Goal: Task Accomplishment & Management: Use online tool/utility

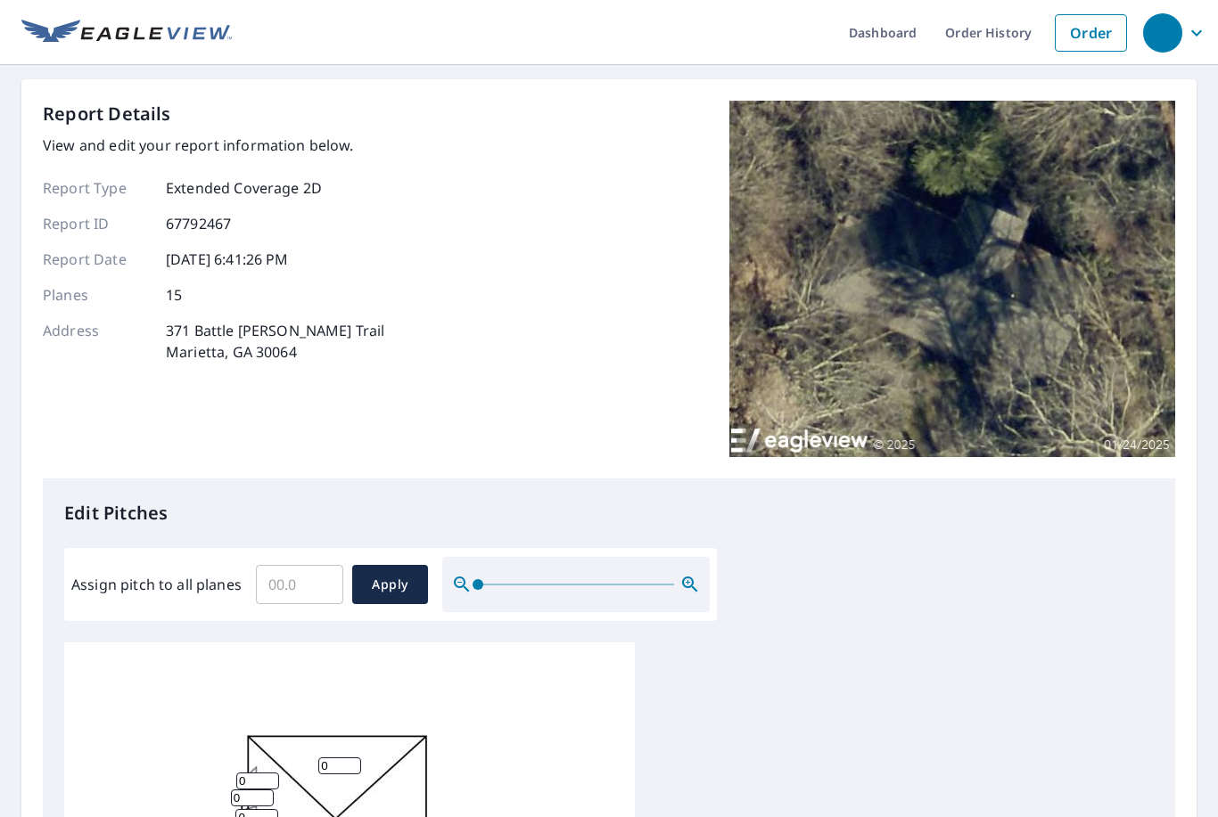
scroll to position [465, 0]
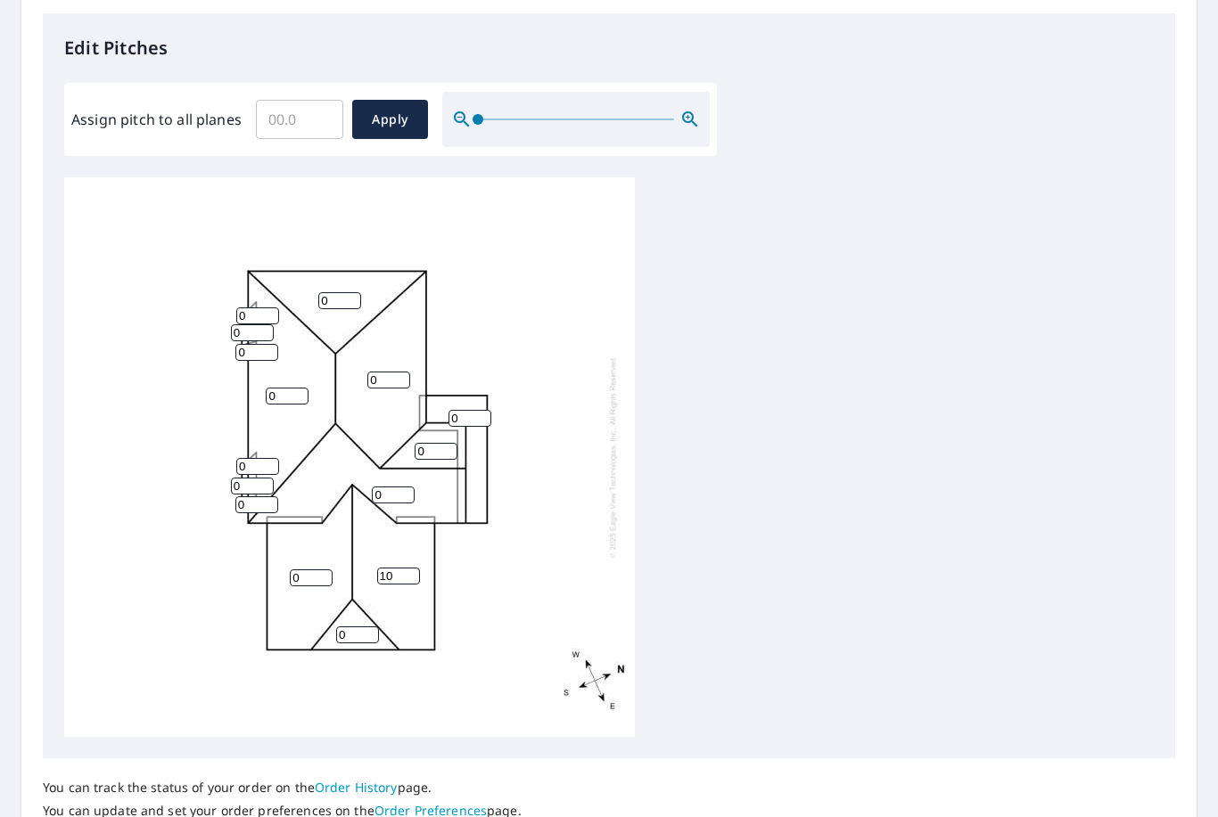
type input "10"
click at [297, 570] on input "0" at bounding box center [311, 578] width 43 height 17
type input "10"
click at [362, 627] on input "0" at bounding box center [357, 635] width 43 height 17
type input "10"
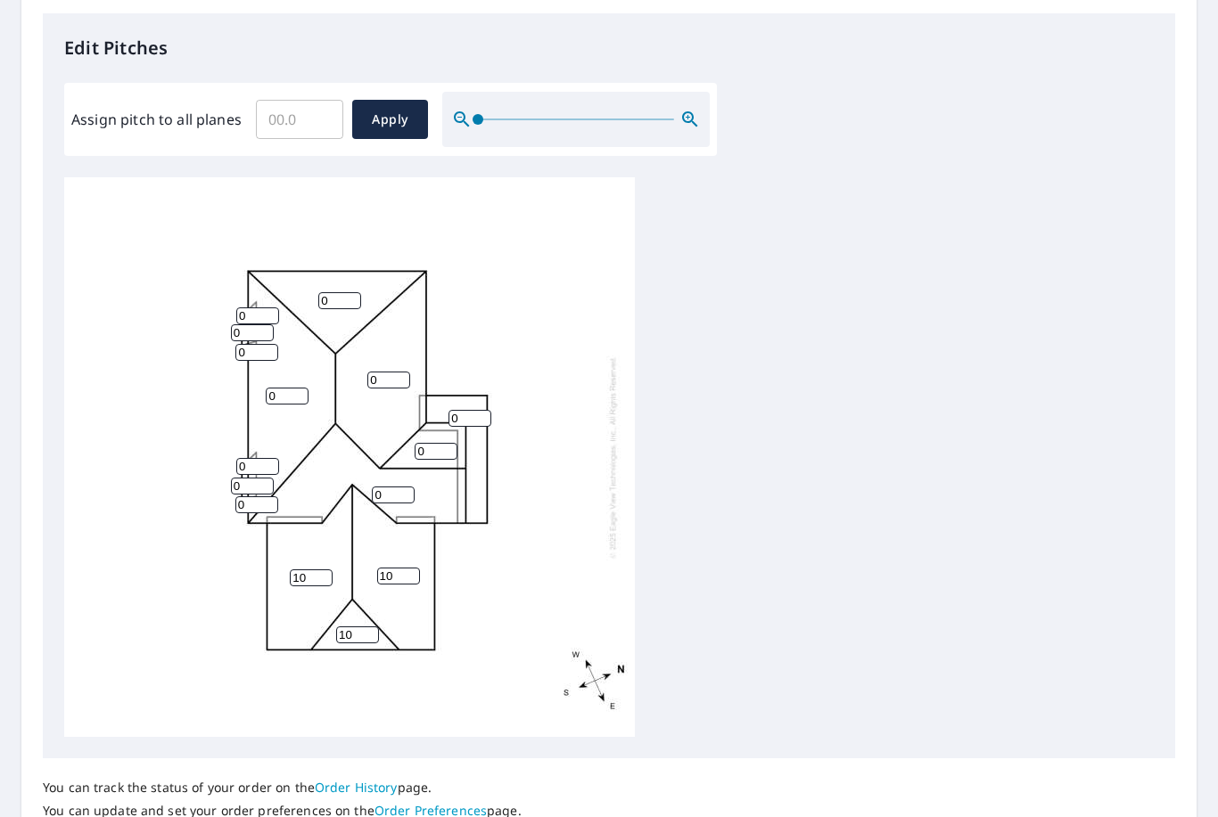
click at [276, 388] on input "0" at bounding box center [287, 396] width 43 height 17
type input "0"
type input "10"
click at [398, 372] on input "0" at bounding box center [388, 380] width 43 height 17
type input "10"
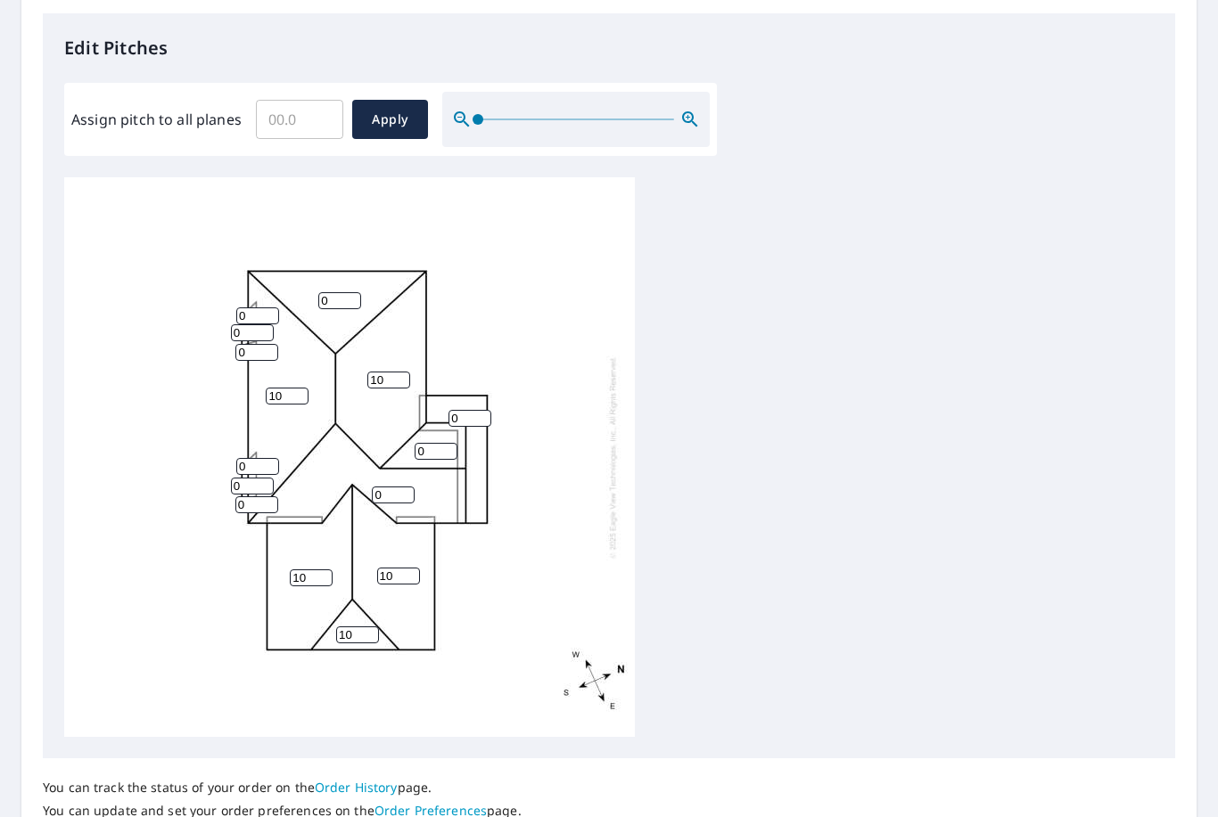
click at [324, 292] on input "0" at bounding box center [339, 300] width 43 height 17
click at [332, 267] on div "10 10 0 10 10 0 0 0 10 0 0 0 0 0 0" at bounding box center [349, 457] width 570 height 560
click at [337, 292] on input "0" at bounding box center [339, 300] width 43 height 17
click at [319, 292] on input "0" at bounding box center [339, 300] width 43 height 17
click at [328, 292] on input "0" at bounding box center [339, 300] width 43 height 17
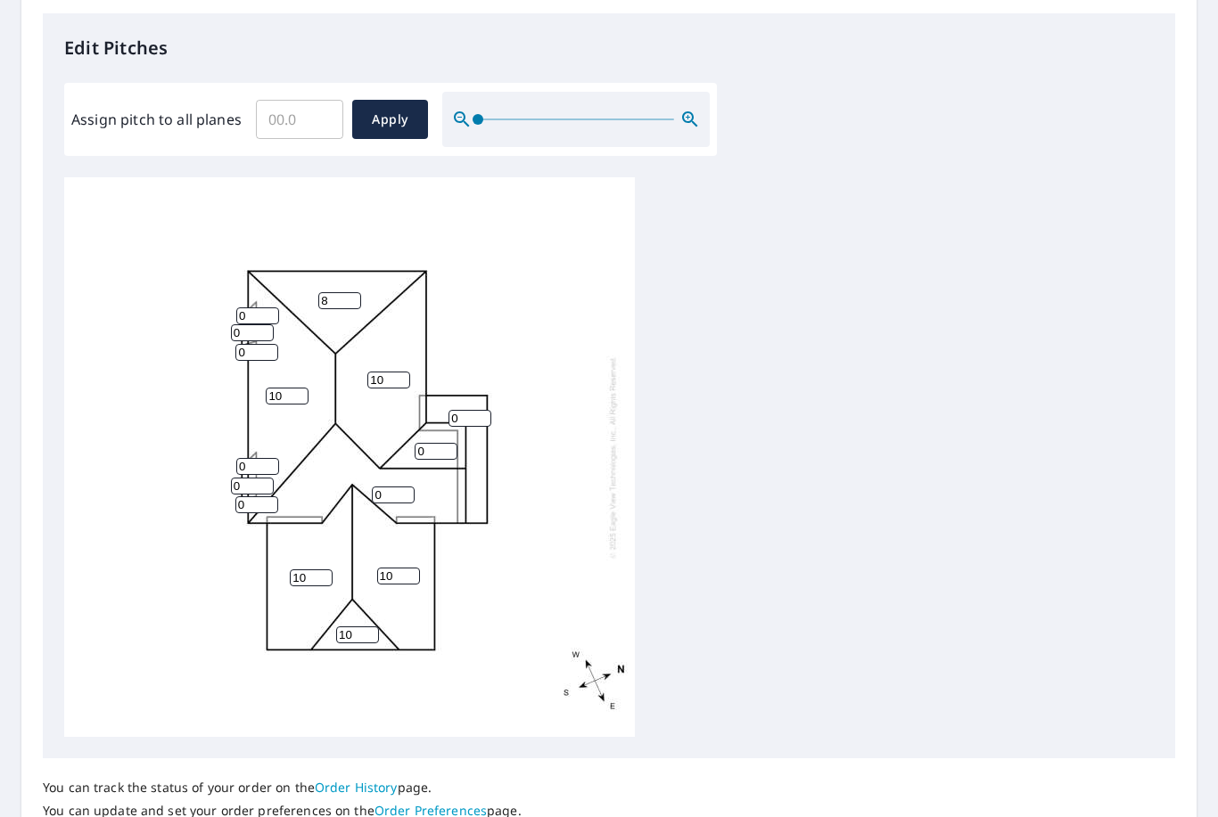
type input "8"
click at [384, 487] on input "0" at bounding box center [393, 495] width 43 height 17
type input "8"
click at [425, 443] on input "0" at bounding box center [435, 451] width 43 height 17
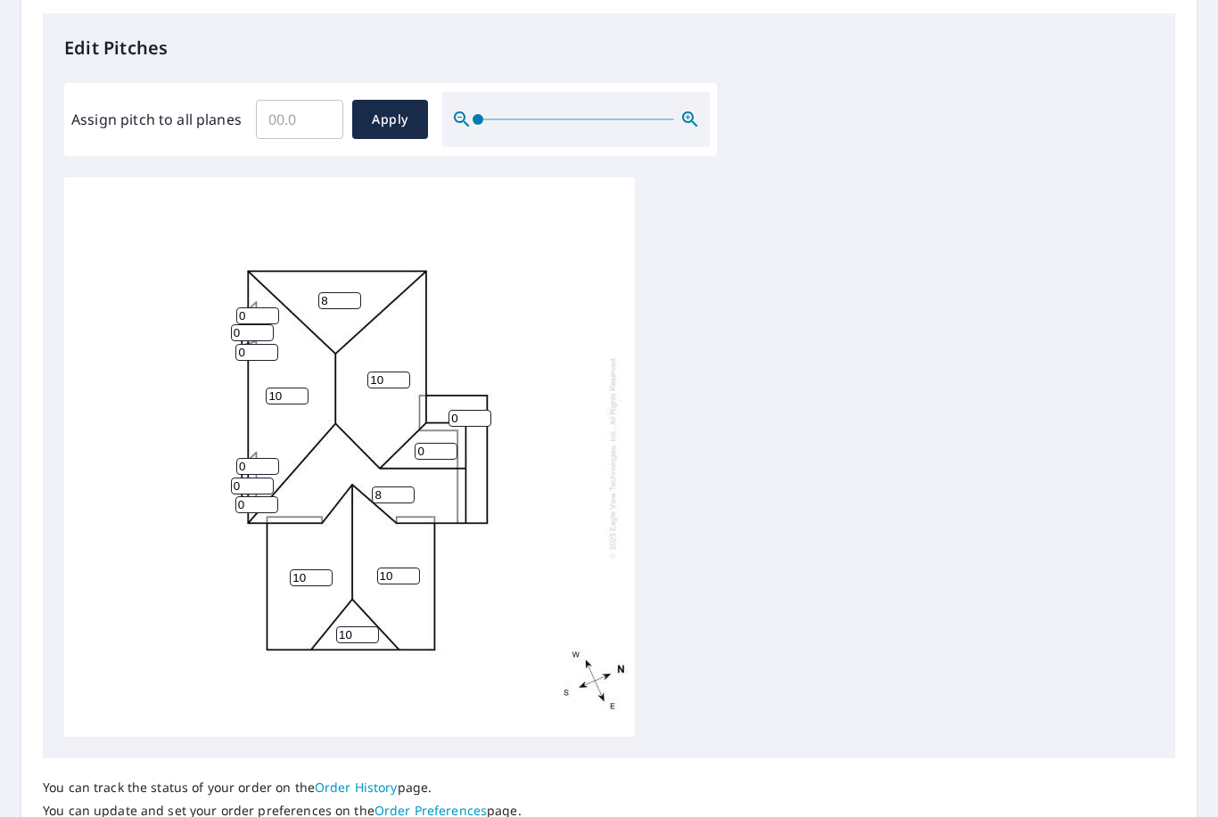
click at [424, 443] on input "0" at bounding box center [435, 451] width 43 height 17
type input "8"
click at [465, 410] on input "0" at bounding box center [469, 418] width 43 height 17
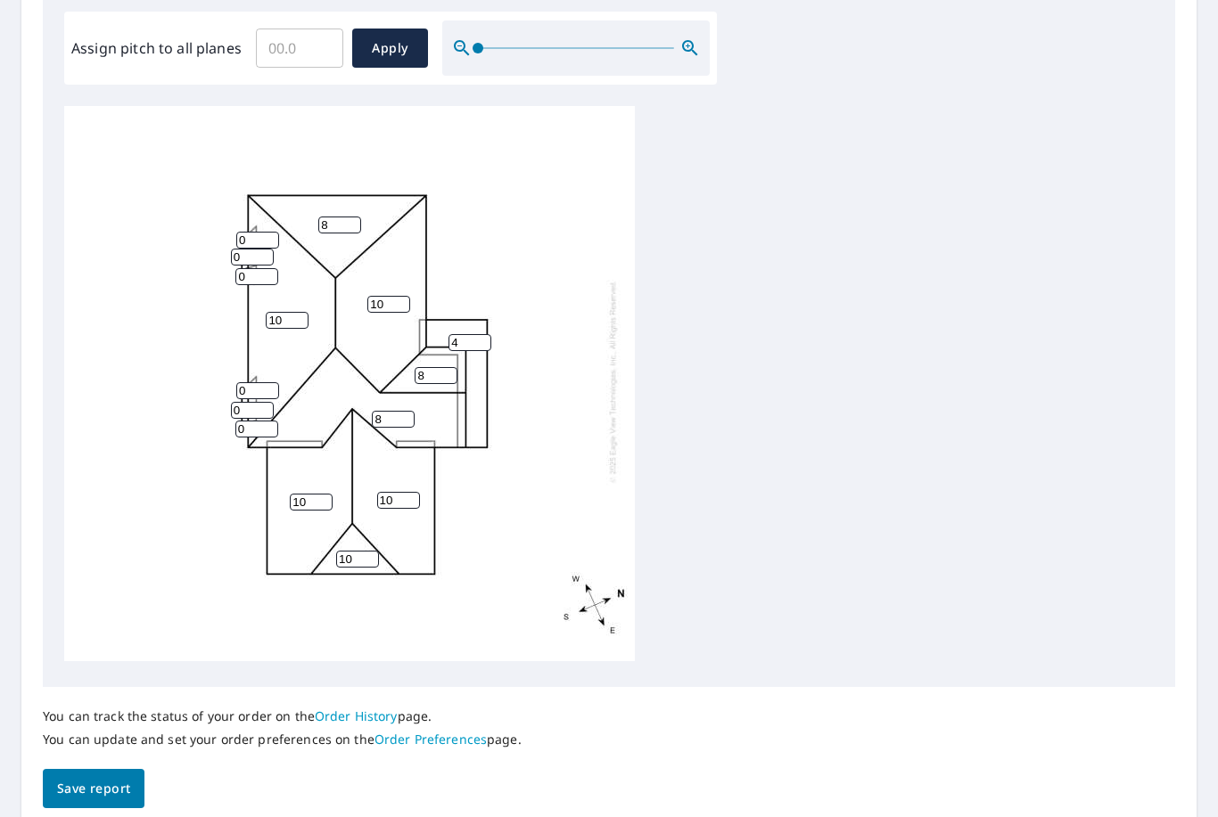
scroll to position [536, 0]
type input "4"
click at [70, 770] on button "Save report" at bounding box center [94, 790] width 102 height 40
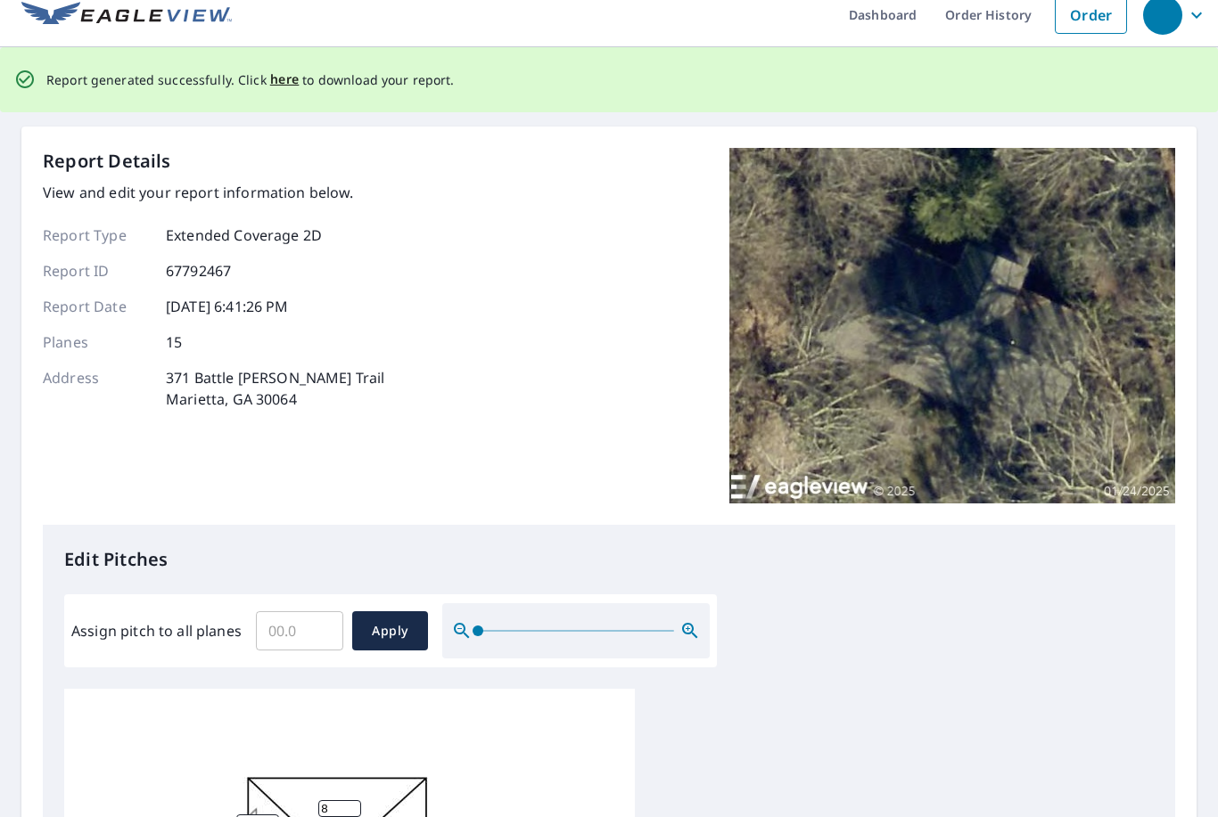
scroll to position [0, 0]
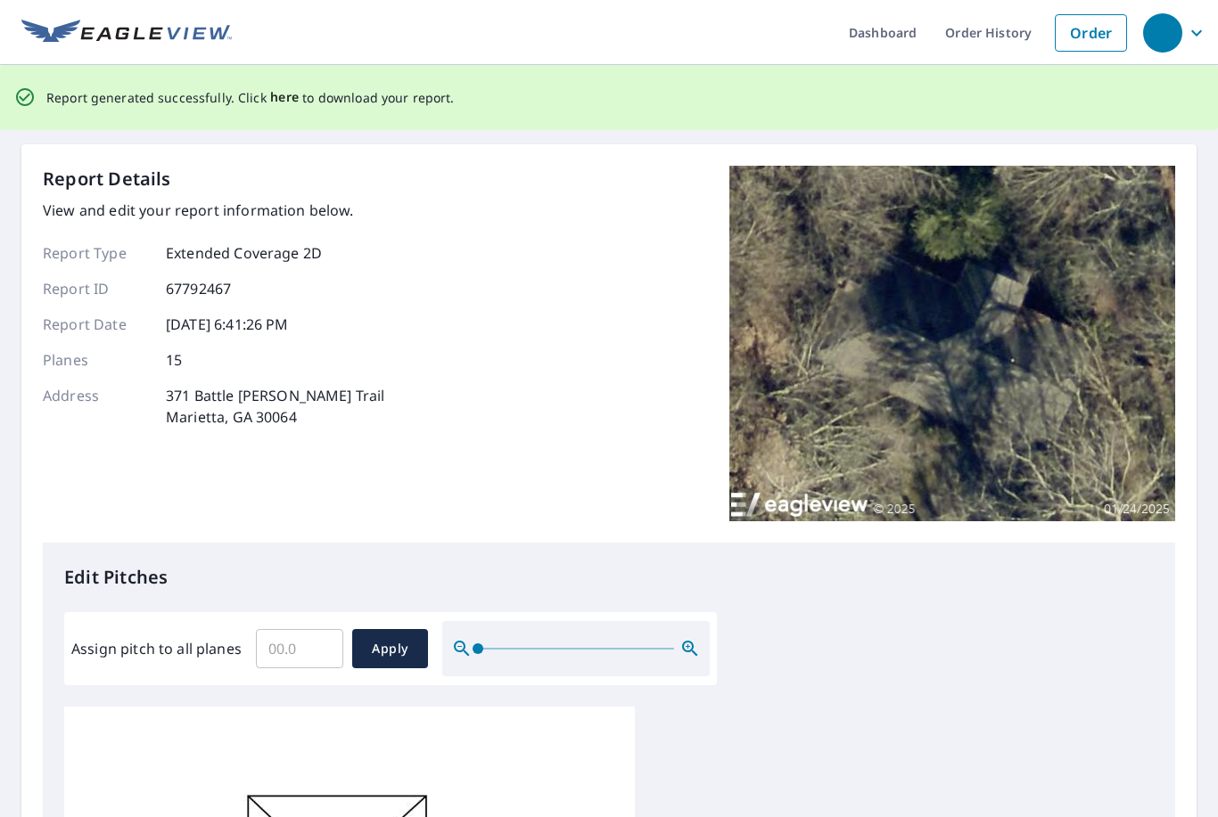
click at [283, 88] on span "here" at bounding box center [284, 97] width 29 height 22
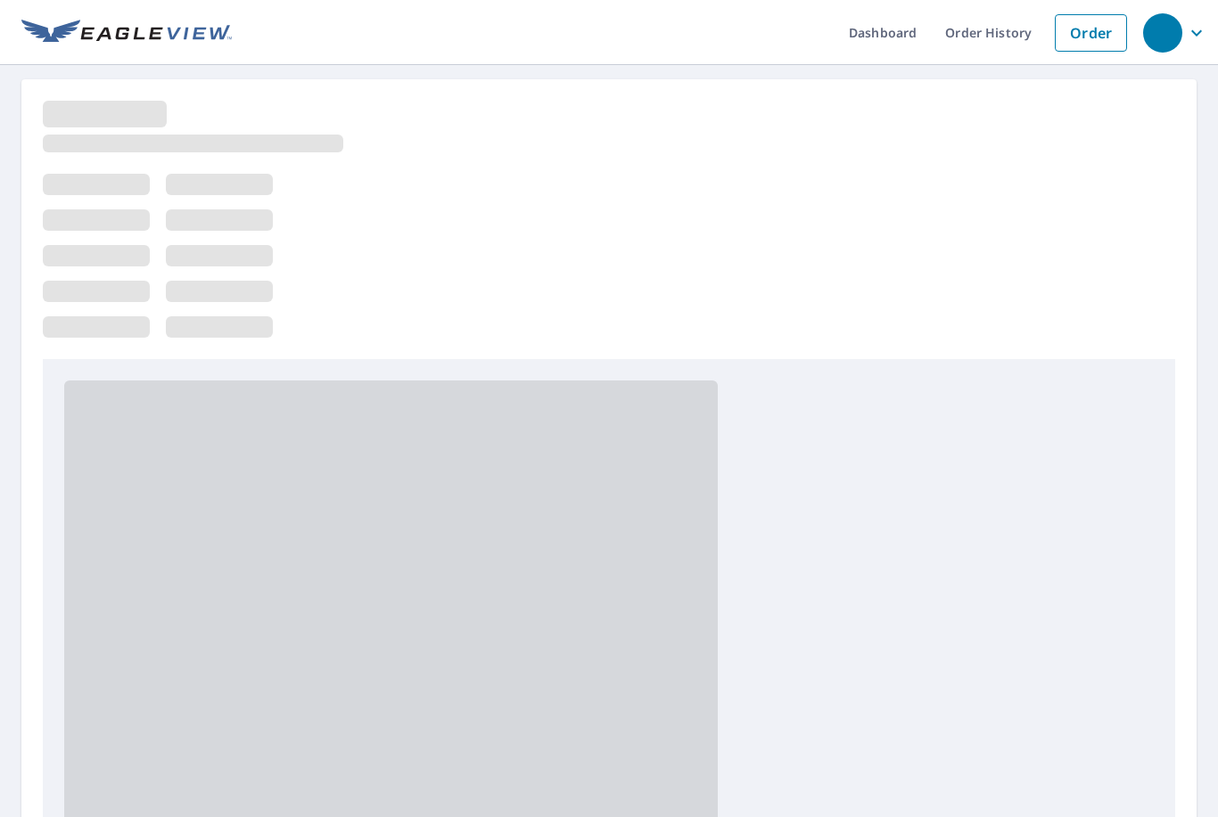
scroll to position [57, 0]
